Goal: Book appointment/travel/reservation

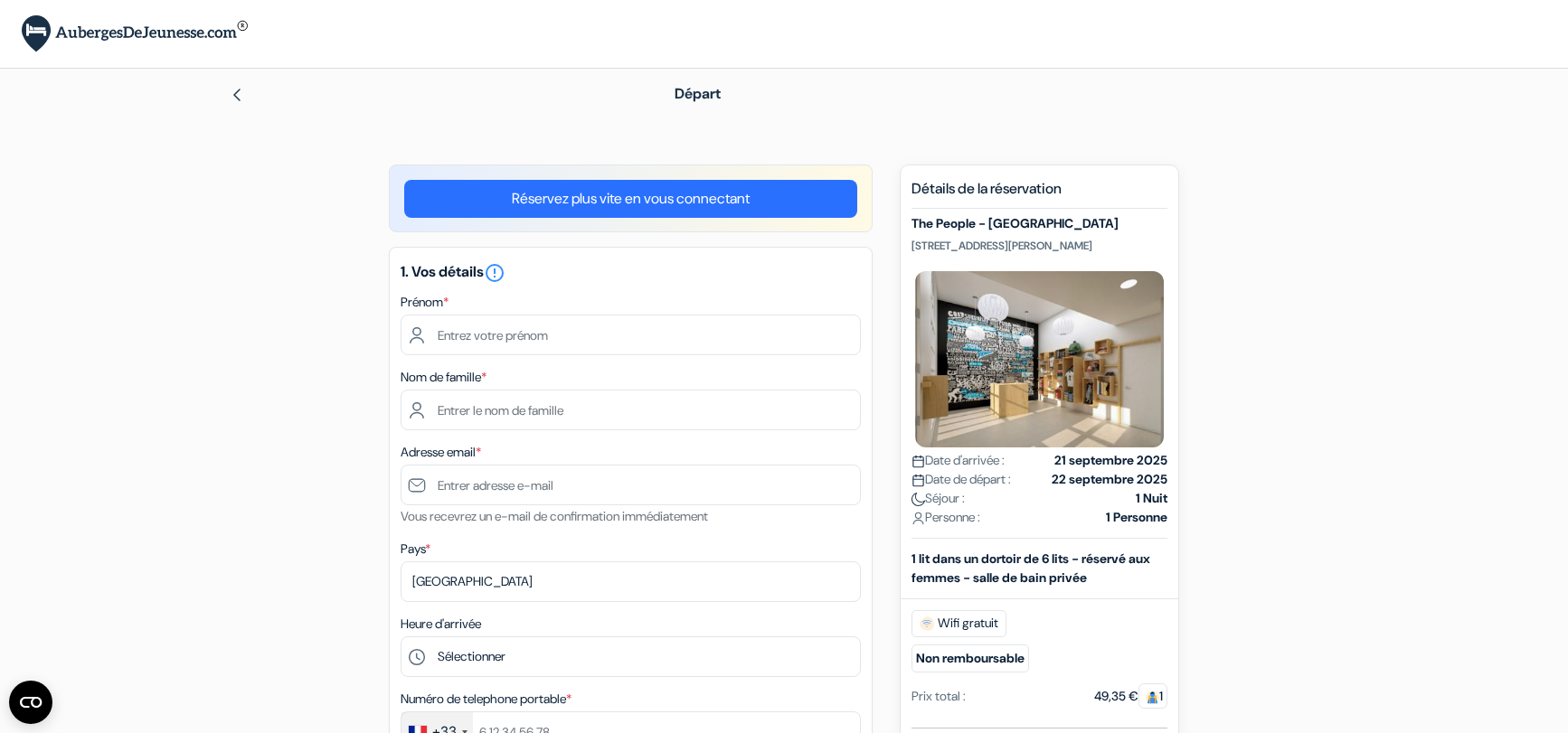
drag, startPoint x: 1072, startPoint y: 245, endPoint x: 907, endPoint y: 240, distance: 165.1
click at [907, 240] on div "Nouvelle Réservation Détails de la réservation The People - Marseille [STREET_A…" at bounding box center [1039, 673] width 279 height 1019
copy p "[STREET_ADDRESS][PERSON_NAME]"
click at [560, 339] on input "text" at bounding box center [630, 334] width 460 height 41
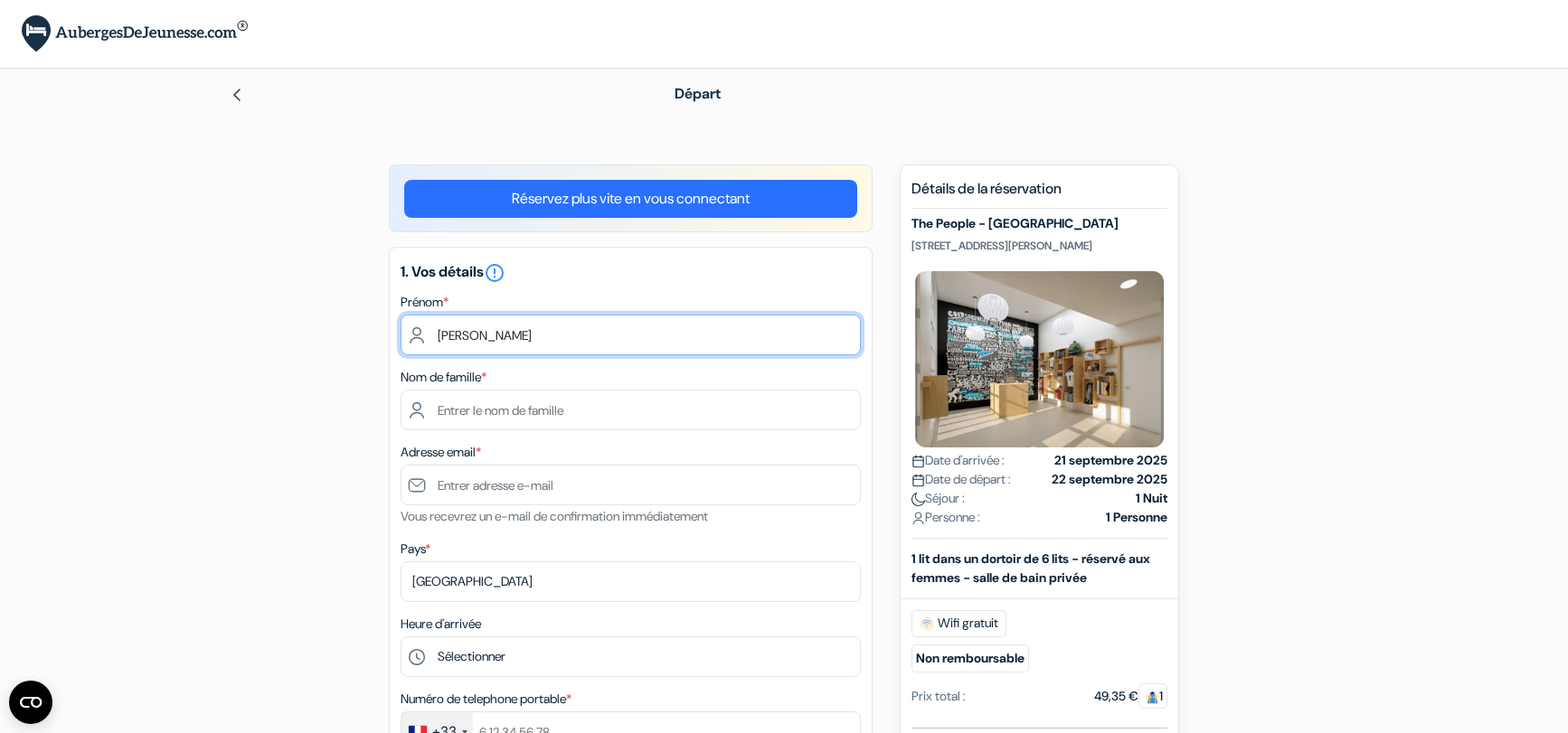
type input "[PERSON_NAME]"
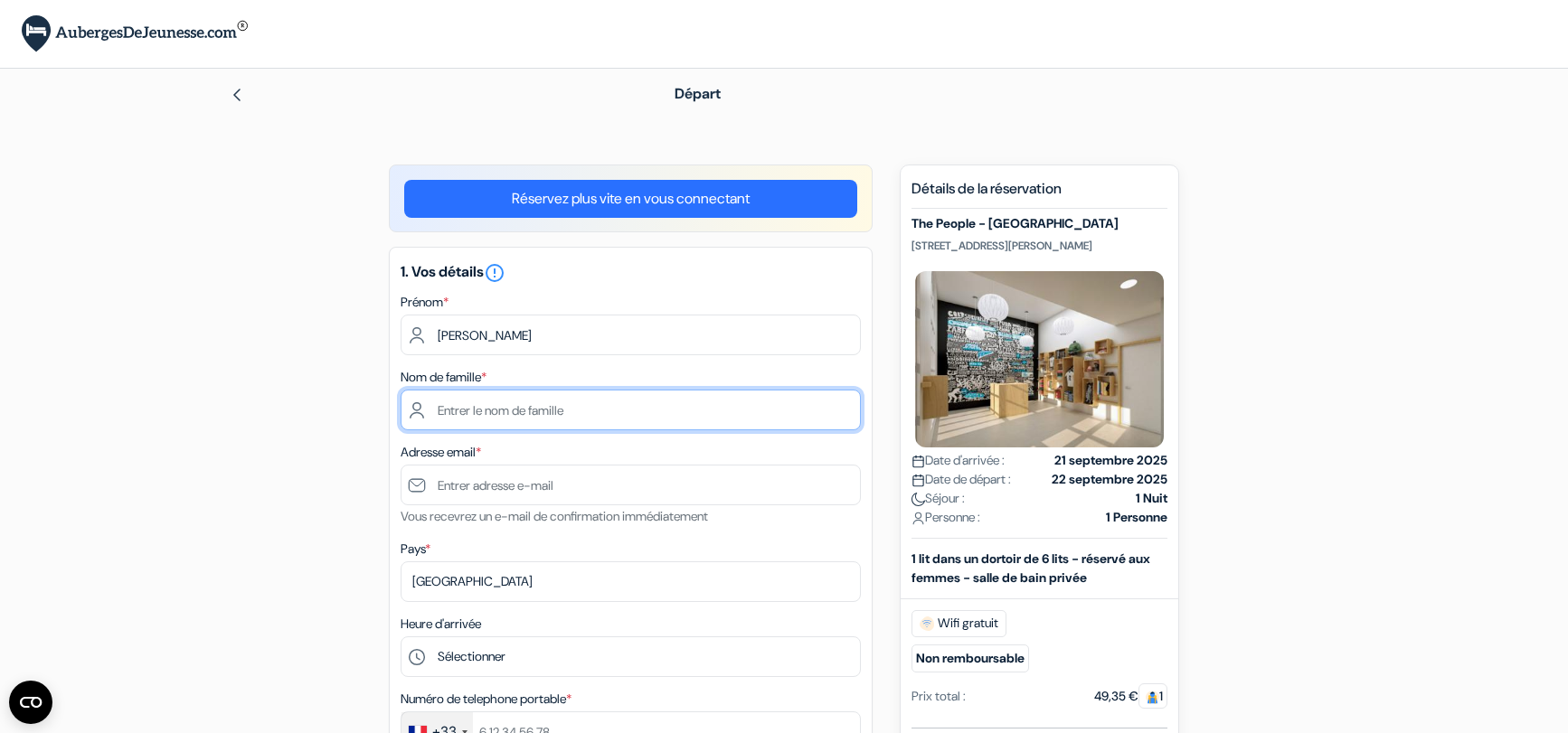
type input "[PERSON_NAME]"
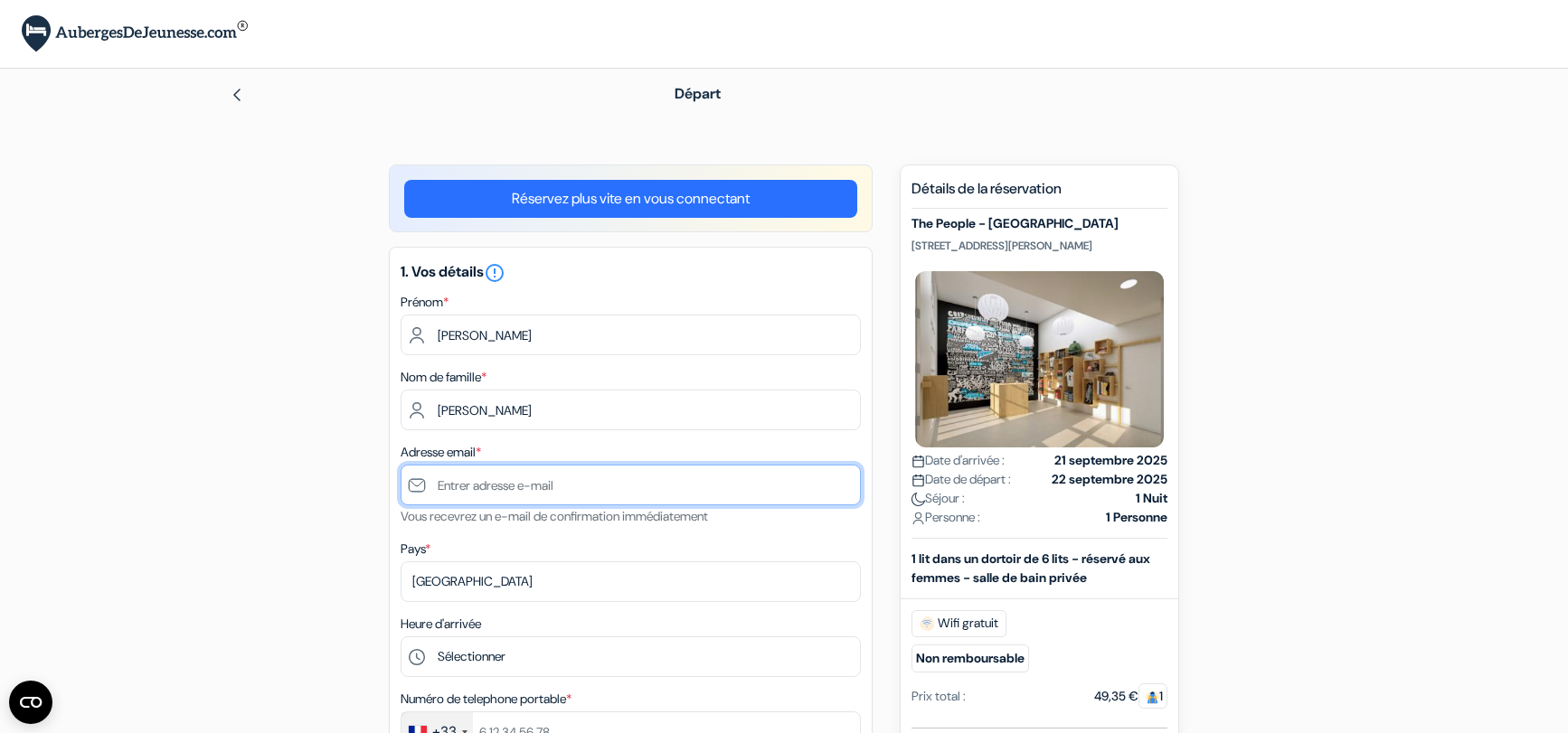
type input "[EMAIL_ADDRESS][DOMAIN_NAME]"
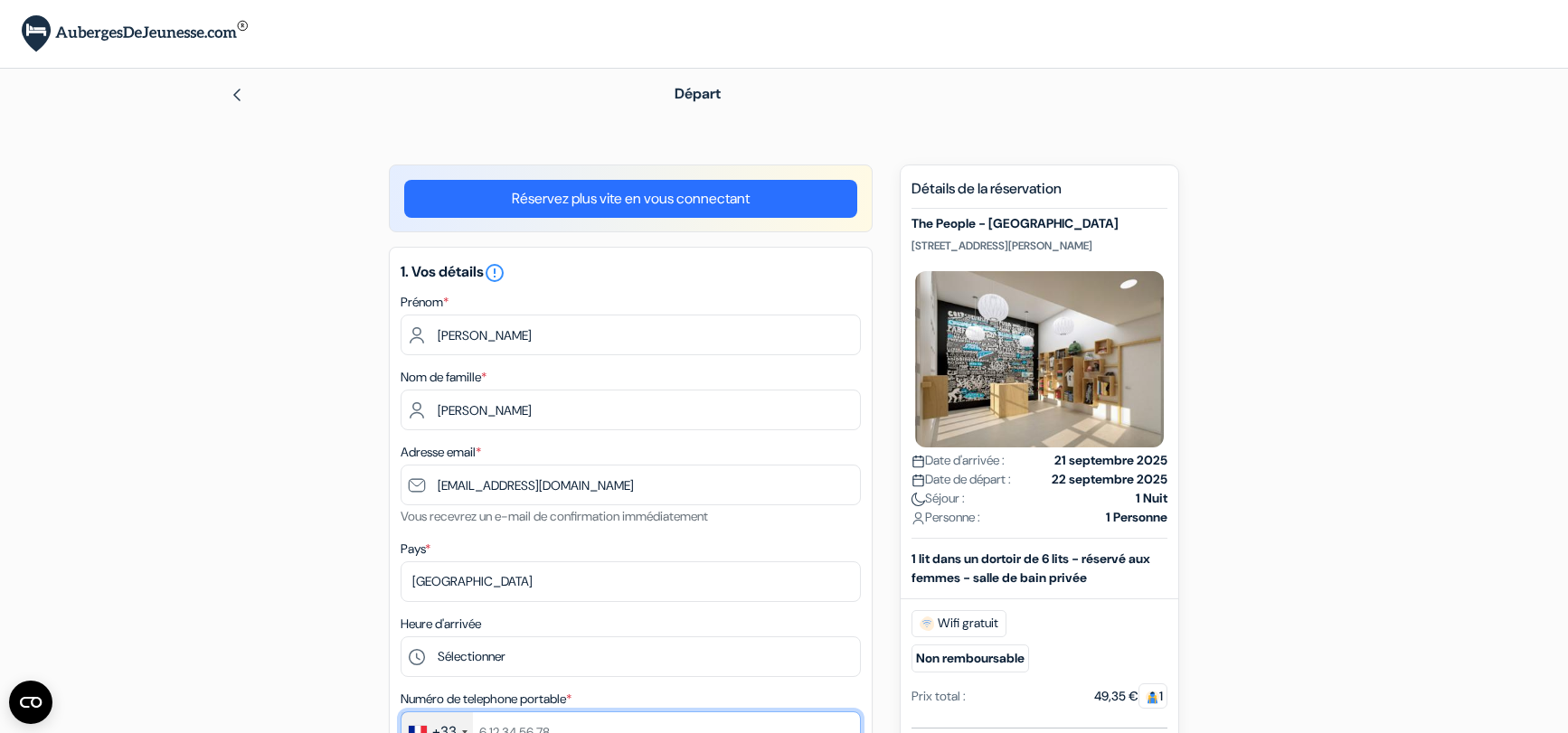
type input "0660756035"
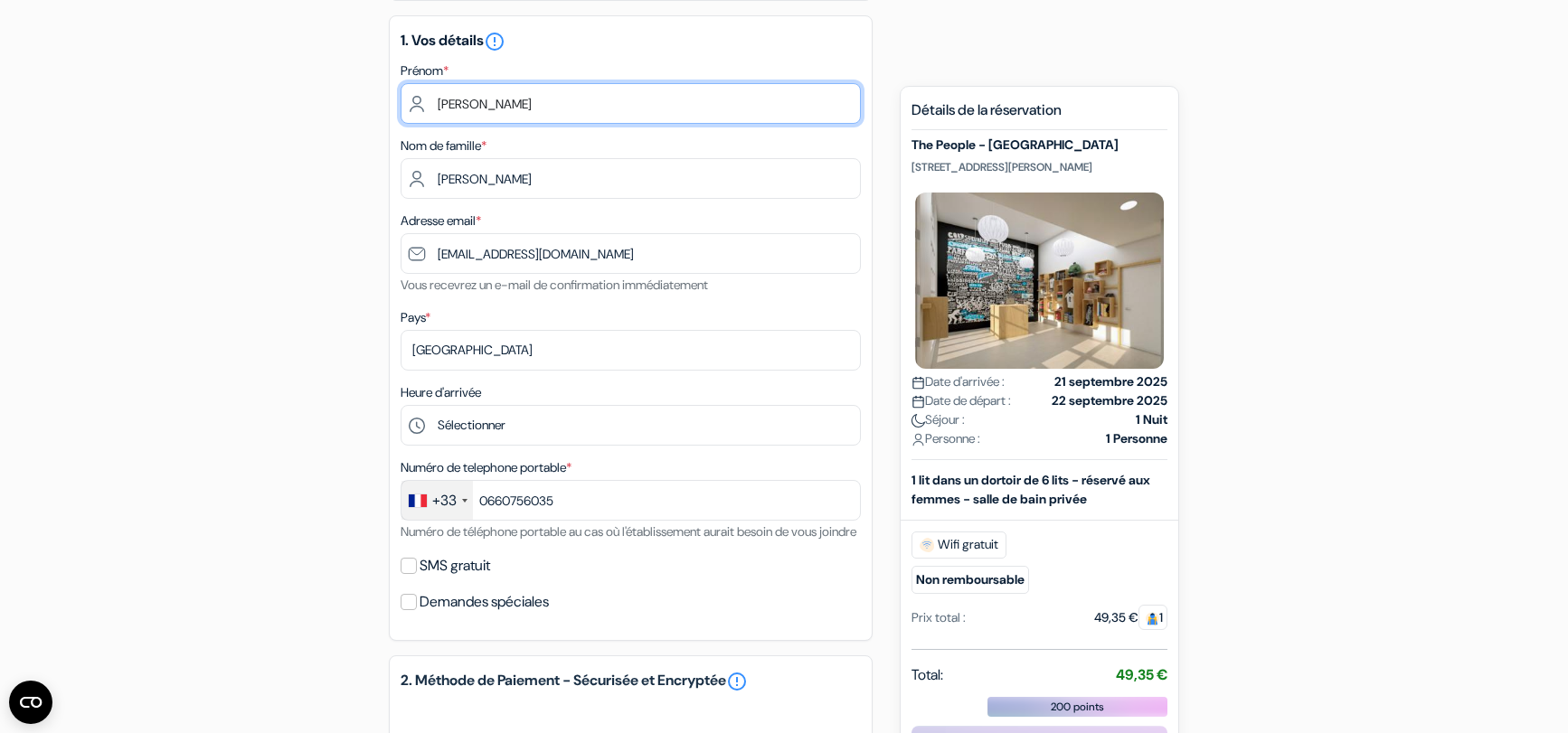
scroll to position [244, 0]
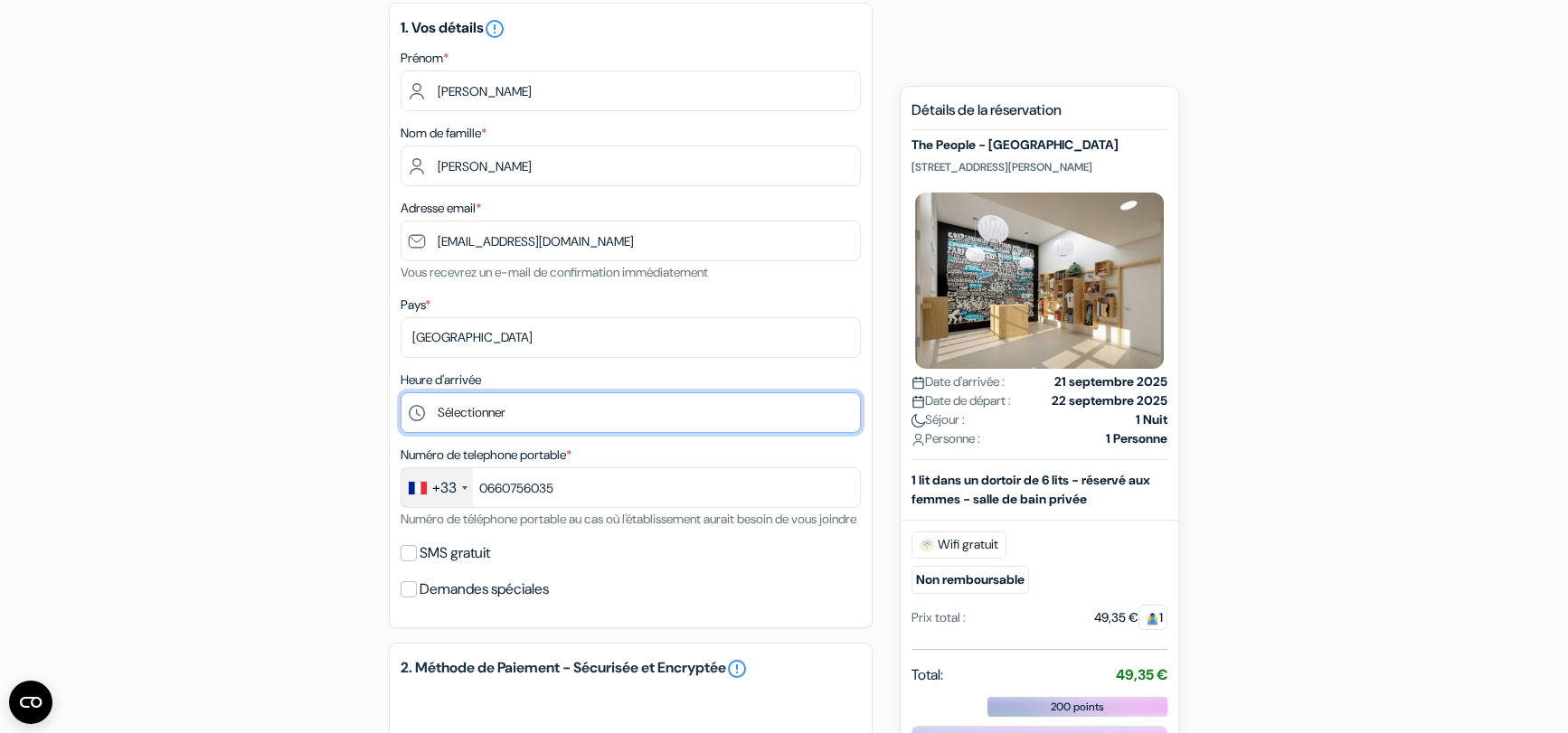
click at [400, 393] on select "Sélectionner 1:00 2:00 3:00 4:00 5:00 6:00 7:00 8:00 9:00 10:00 11:00 12:00 13:…" at bounding box center [630, 412] width 460 height 41
select select "19"
click option "19:00" at bounding box center [0, 0] width 0 height 0
click at [400, 393] on select "Sélectionner 1:00 2:00 3:00 4:00 5:00 6:00 7:00 8:00 9:00 10:00 11:00 12:00 13:…" at bounding box center [630, 412] width 460 height 41
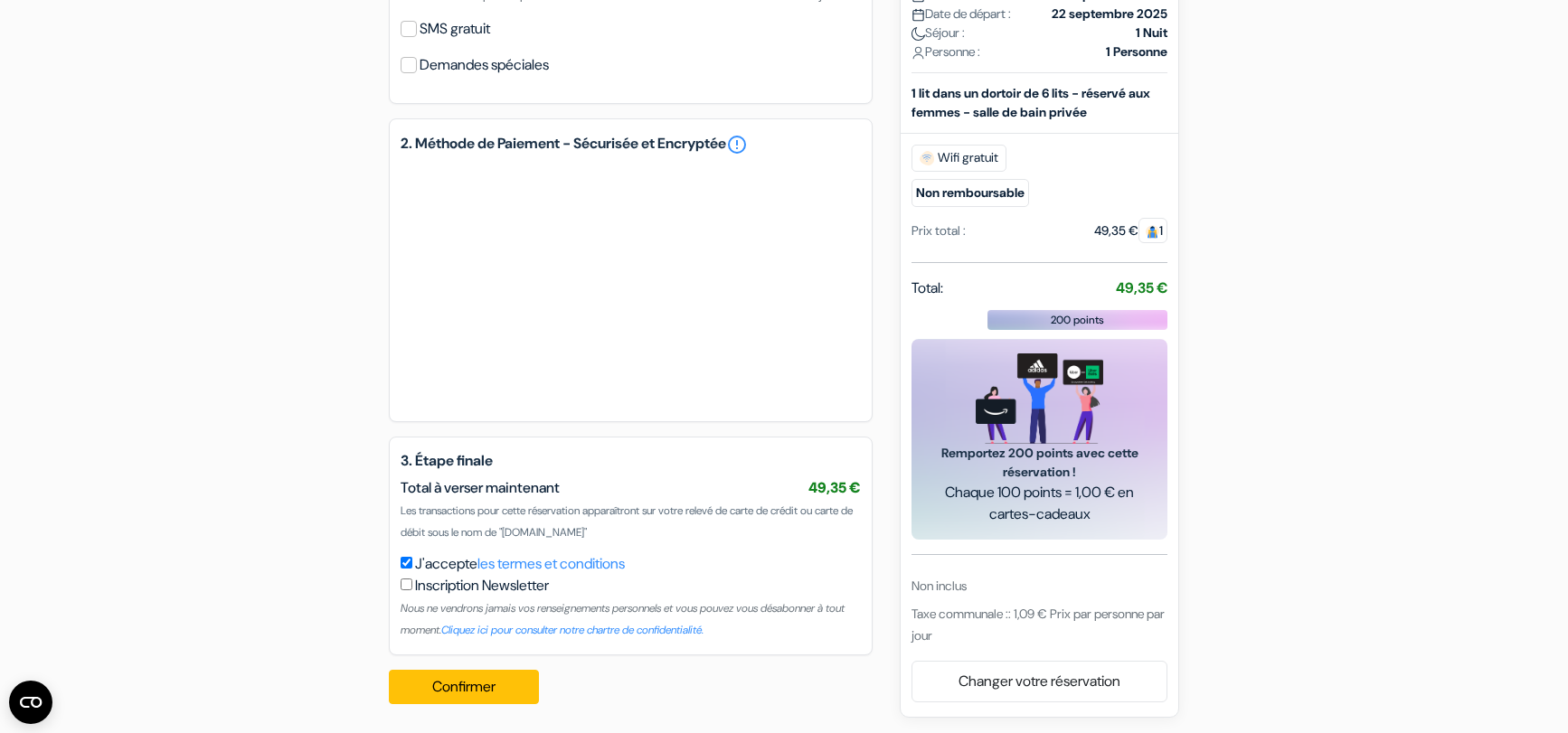
scroll to position [794, 0]
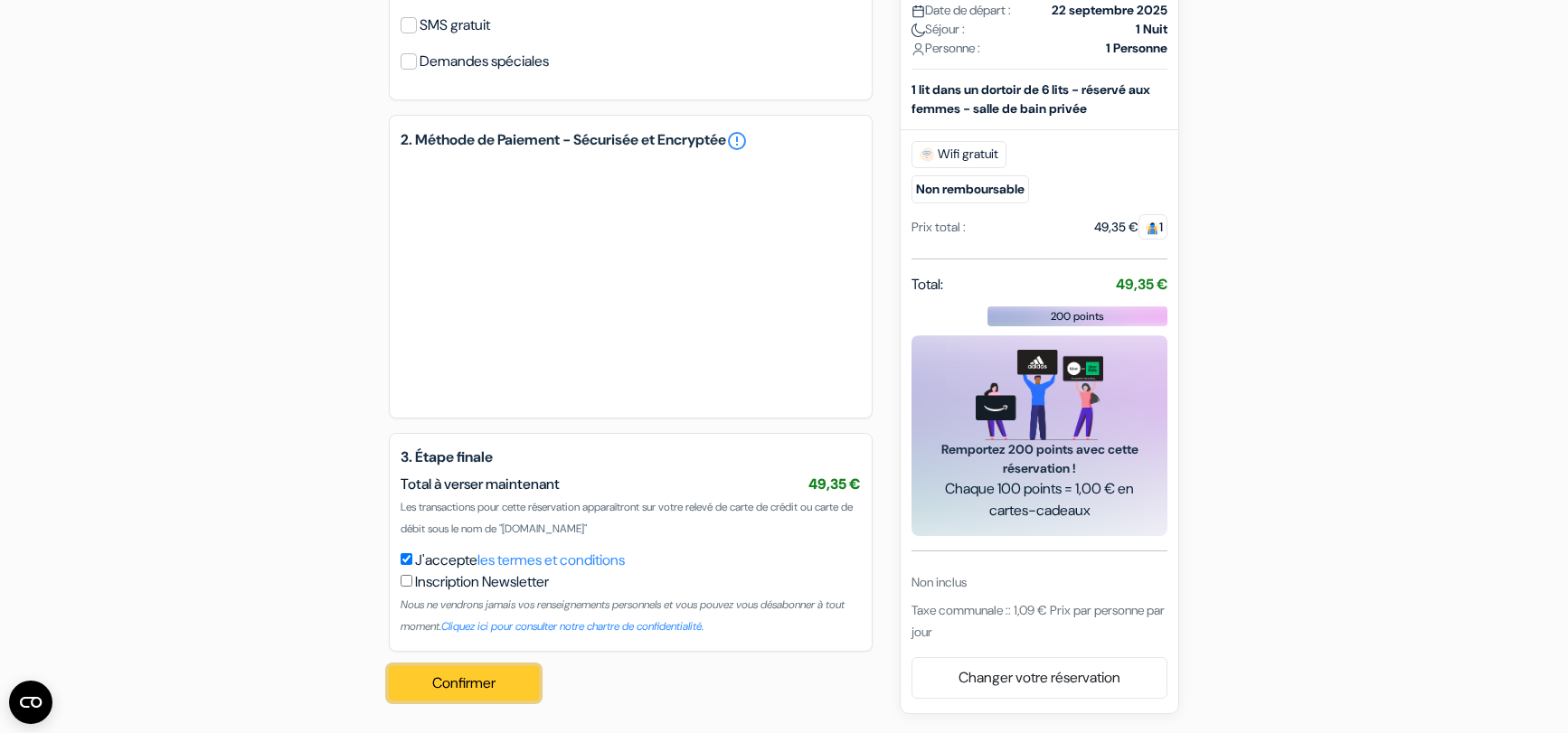
click at [491, 687] on button "Confirmer Loading..." at bounding box center [464, 683] width 150 height 34
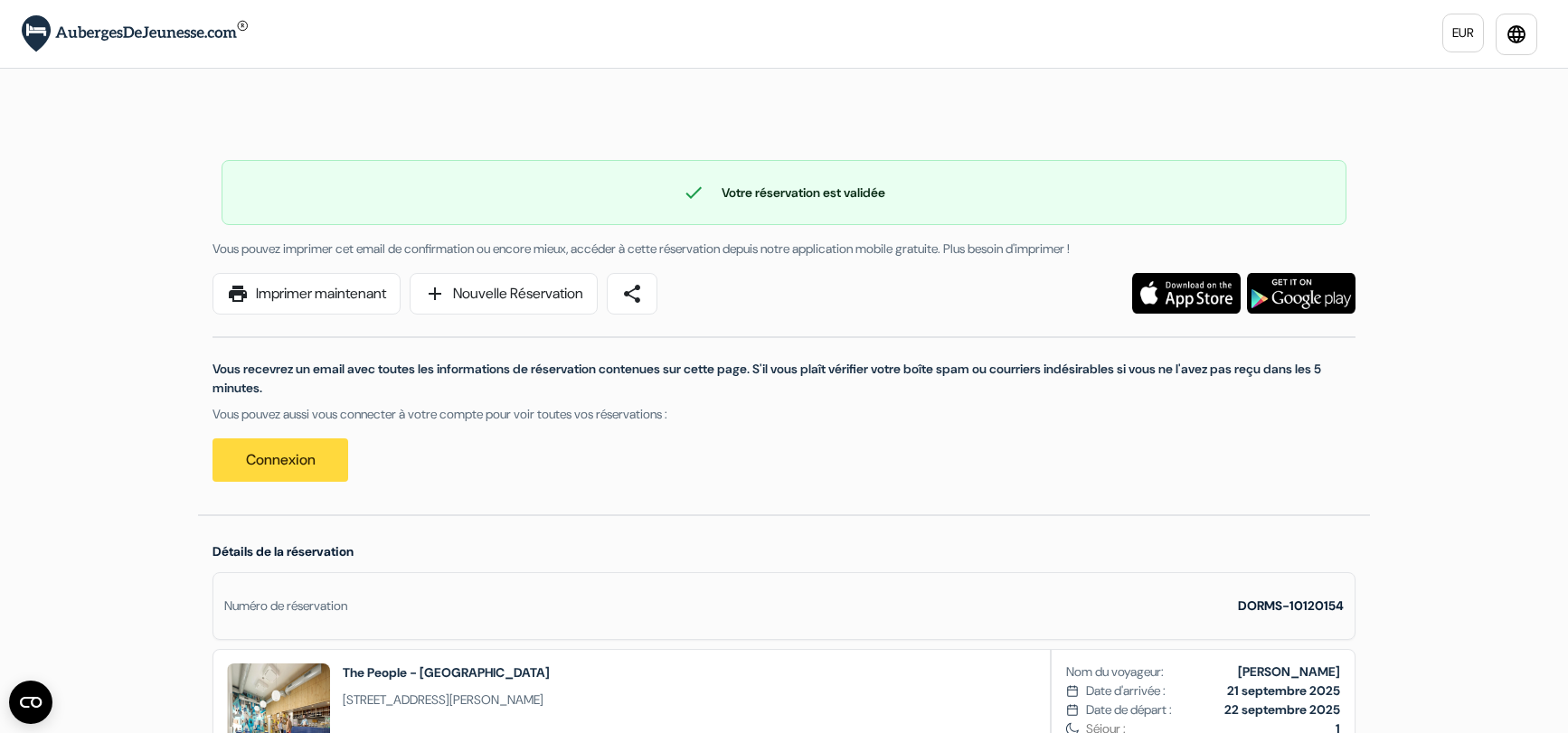
click at [133, 33] on img at bounding box center [134, 33] width 226 height 37
